Goal: Find specific page/section: Find specific page/section

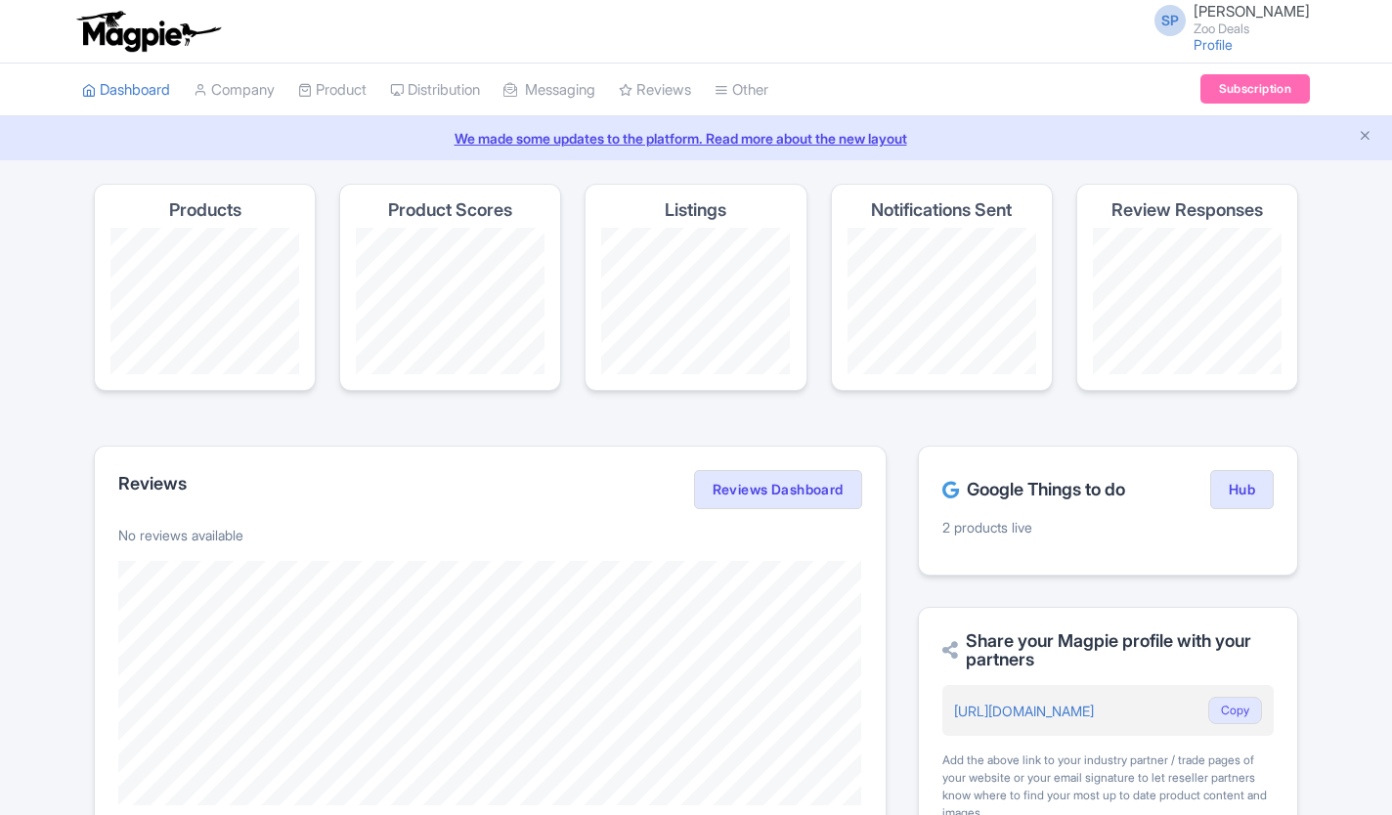
scroll to position [110, 0]
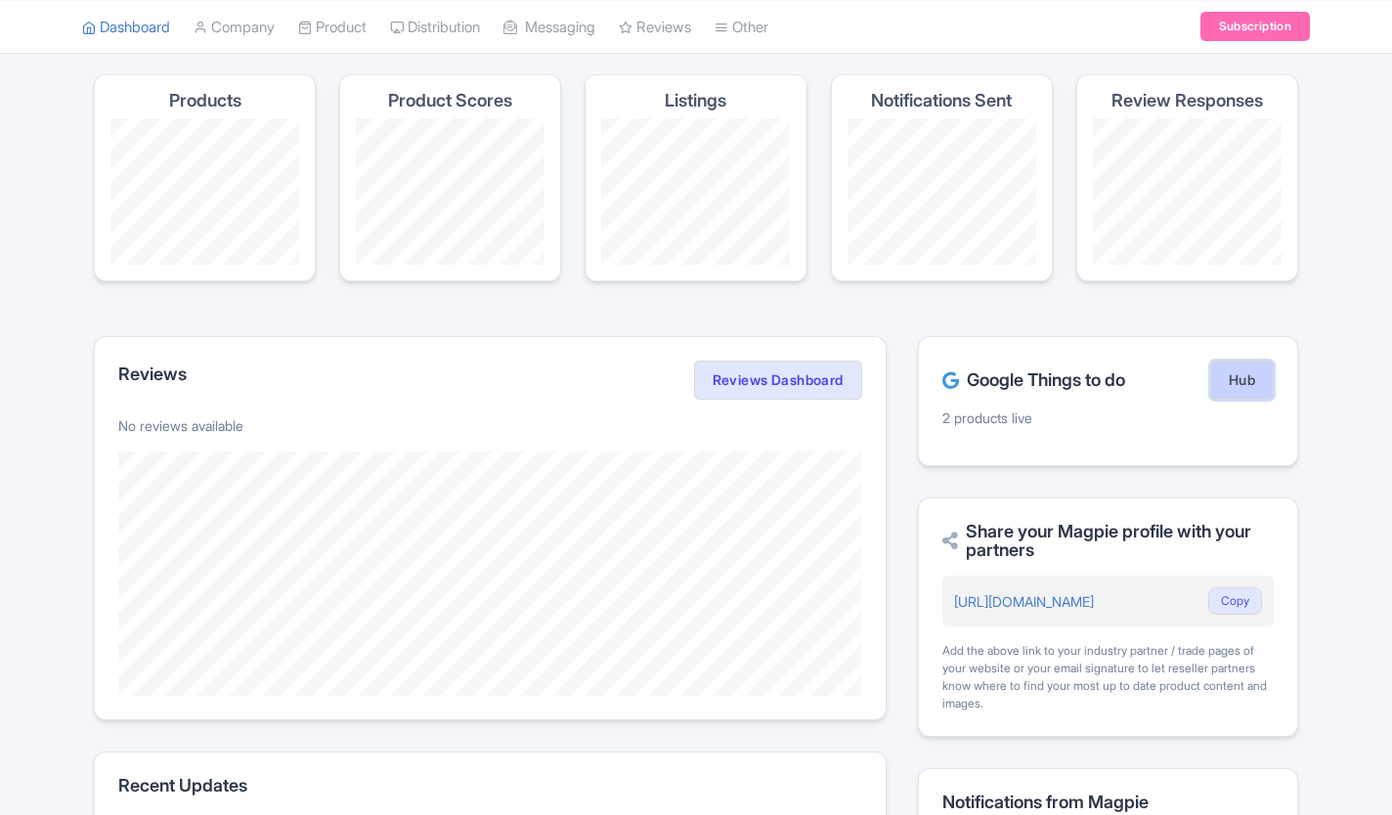
click at [1221, 384] on link "Hub" at bounding box center [1242, 380] width 64 height 39
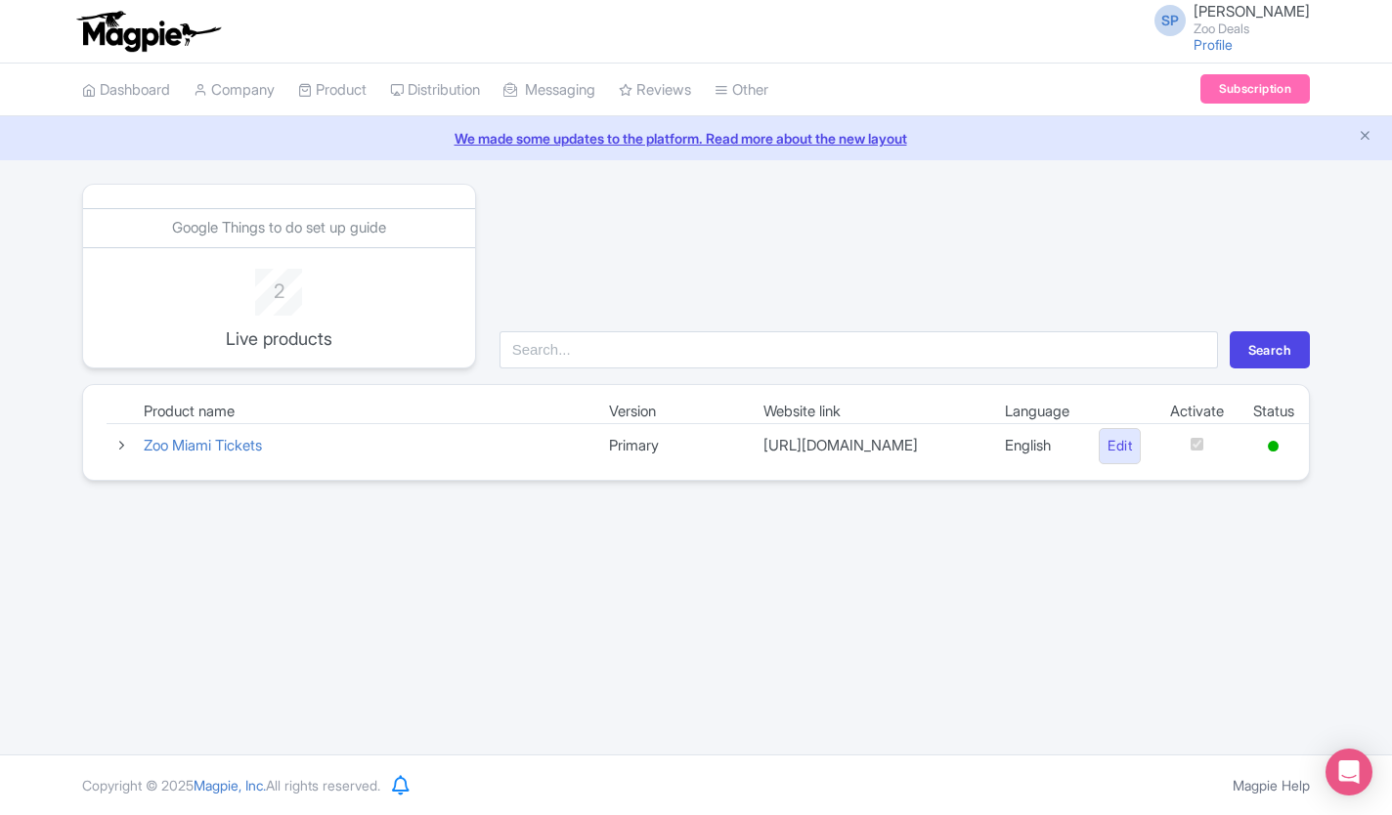
click at [114, 445] on icon at bounding box center [121, 445] width 15 height 15
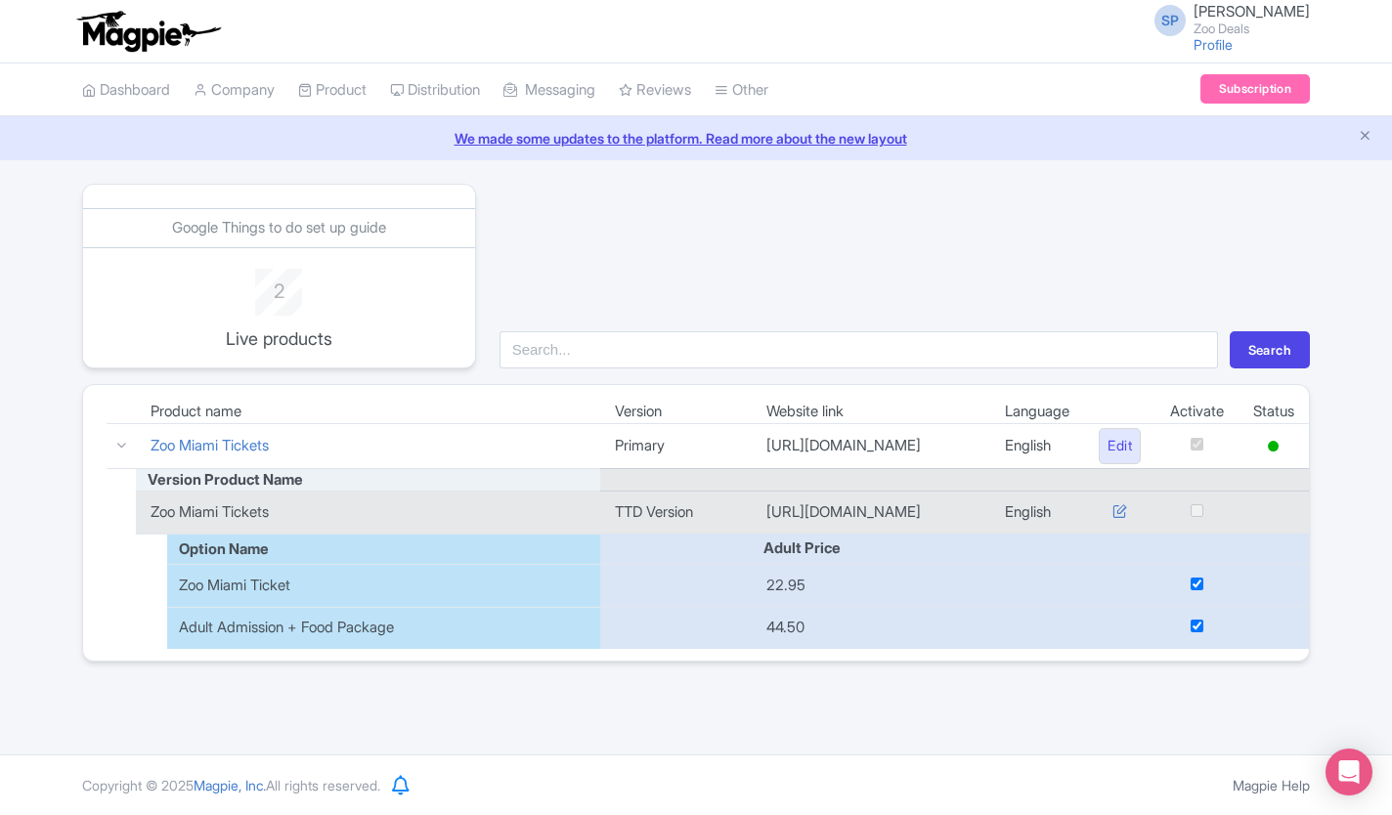
click at [968, 209] on div "Search" at bounding box center [905, 276] width 834 height 185
drag, startPoint x: 1349, startPoint y: 0, endPoint x: 802, endPoint y: 286, distance: 617.5
click at [802, 286] on div "Search" at bounding box center [905, 276] width 834 height 185
